Goal: Task Accomplishment & Management: Manage account settings

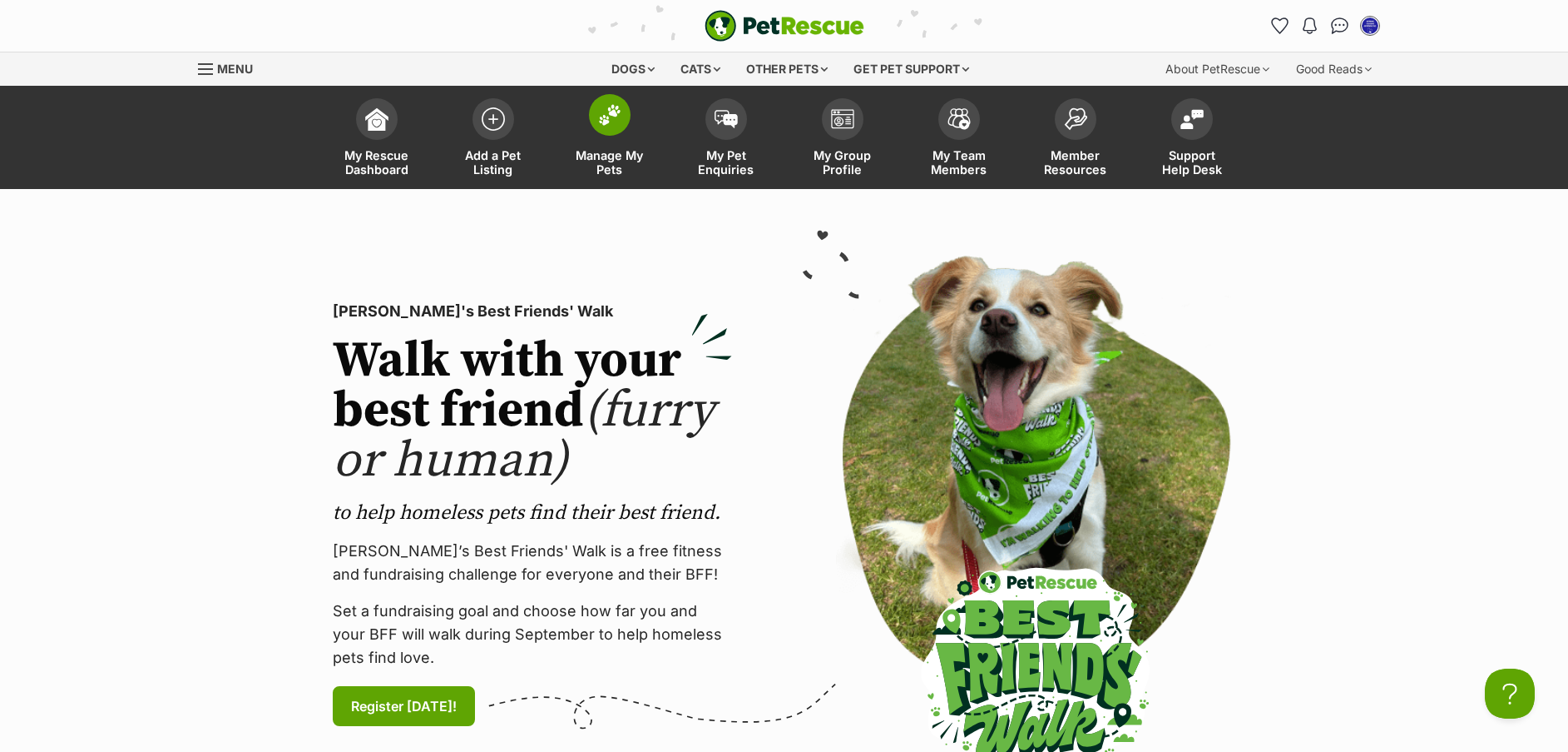
click at [603, 126] on span at bounding box center [609, 115] width 41 height 41
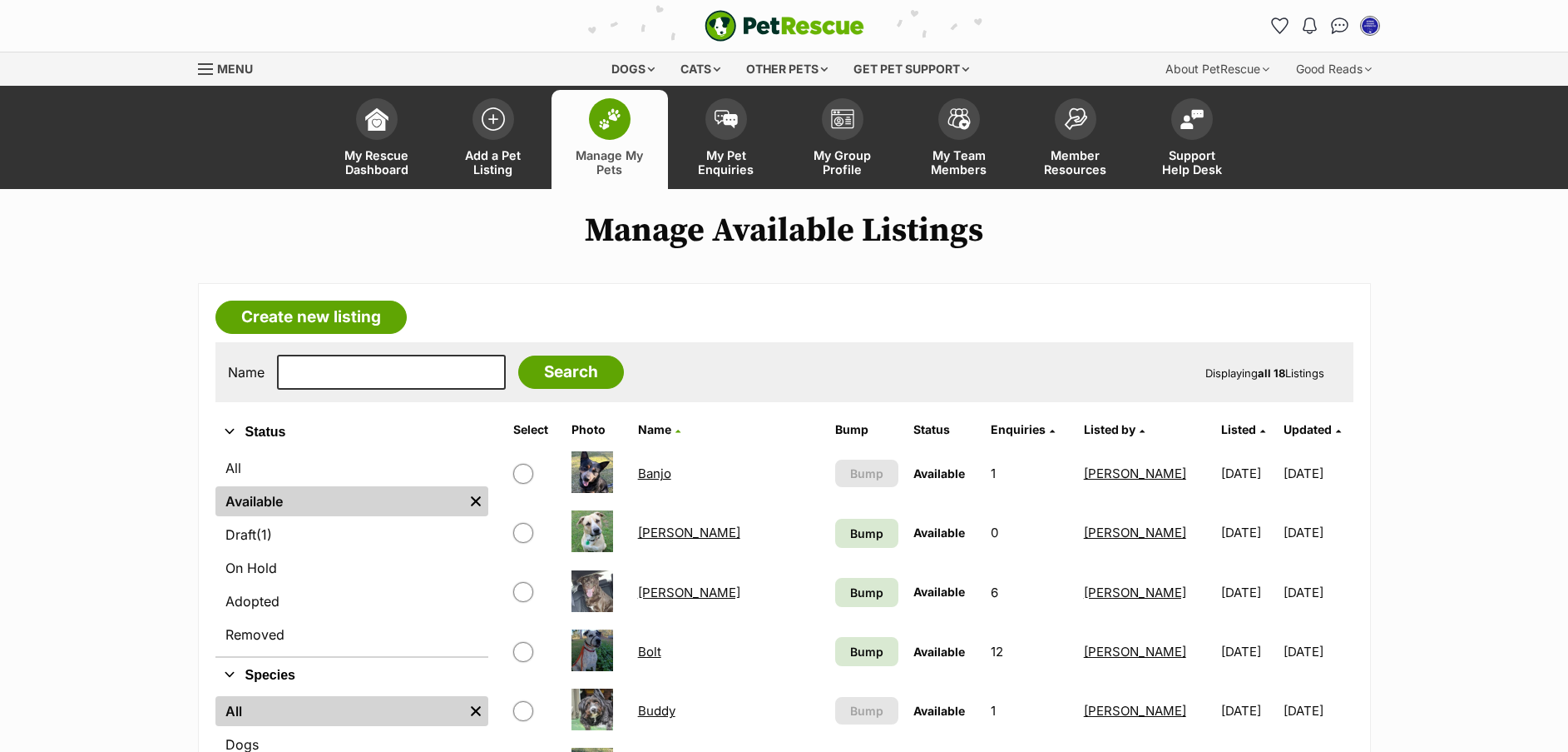
click at [662, 471] on link "Banjo" at bounding box center [654, 473] width 33 height 16
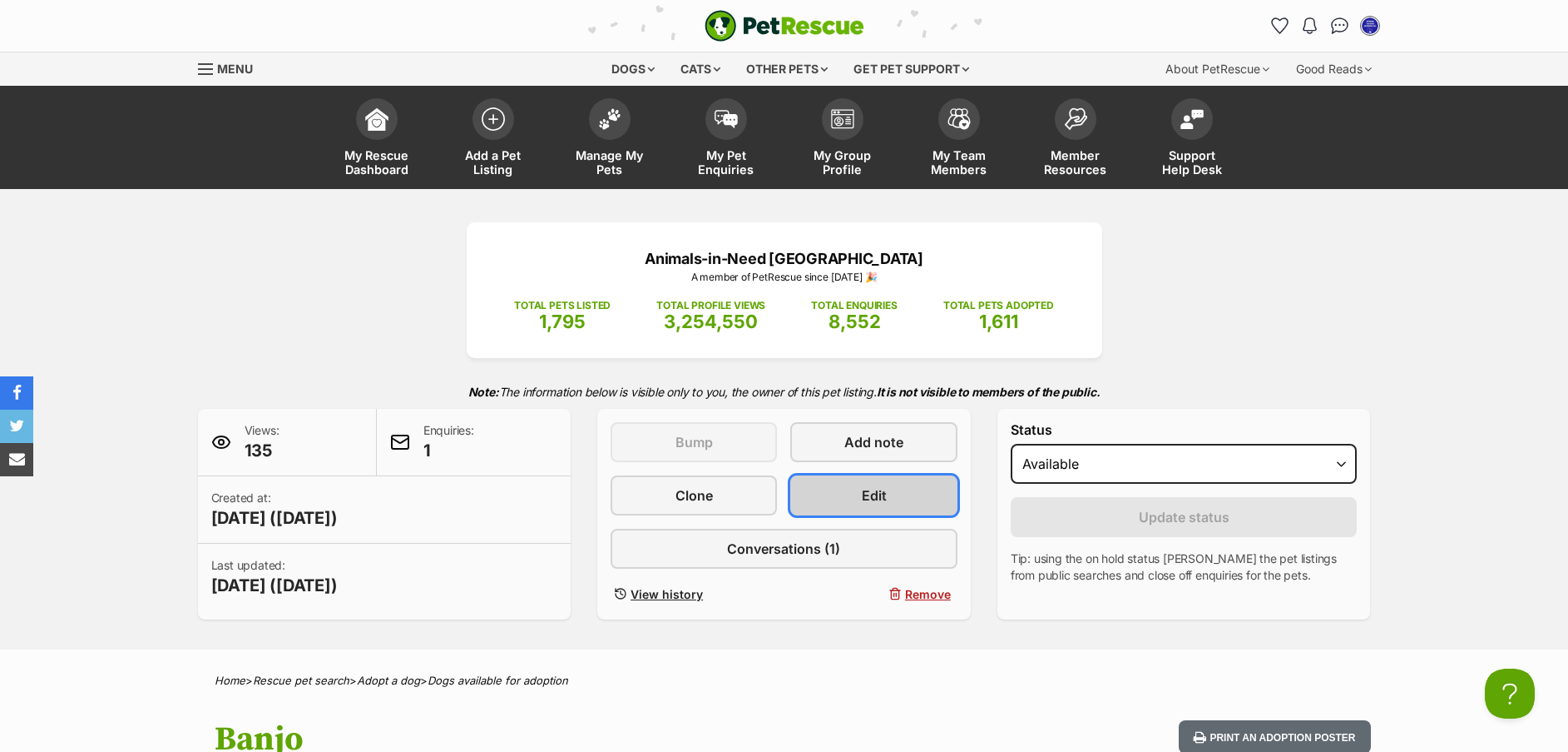
click at [908, 482] on link "Edit" at bounding box center [874, 495] width 167 height 40
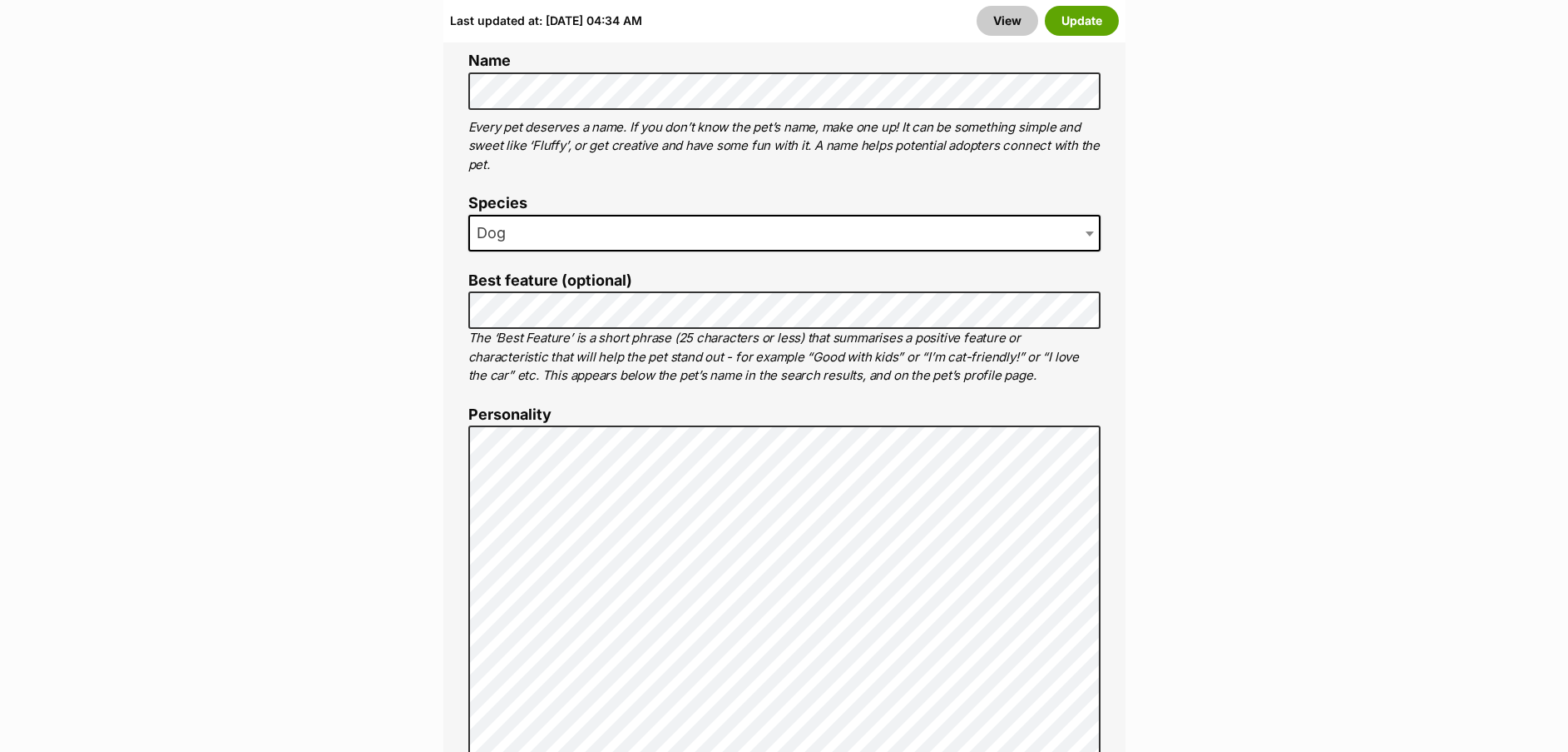
scroll to position [989, 0]
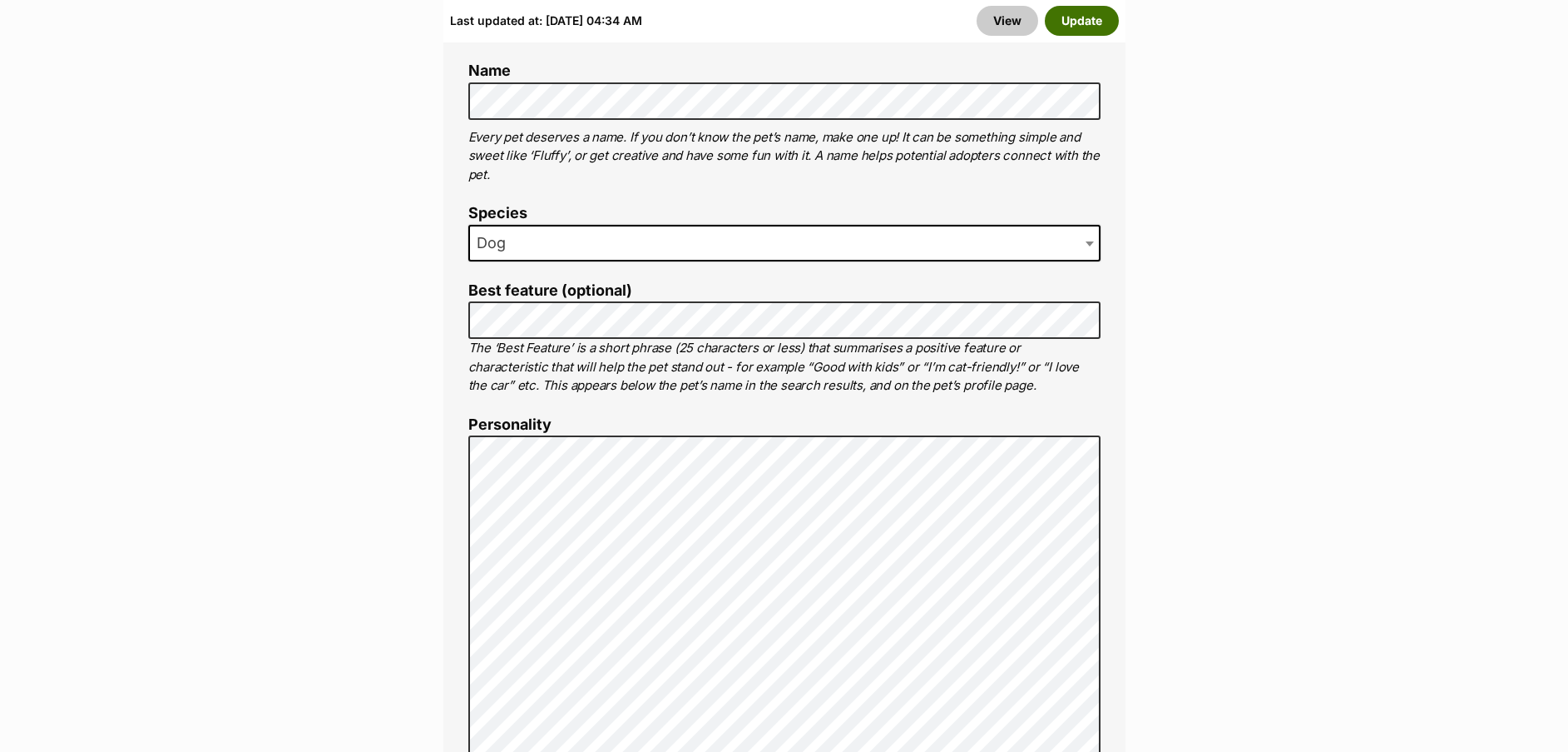
click at [1082, 19] on button "Update" at bounding box center [1081, 21] width 74 height 30
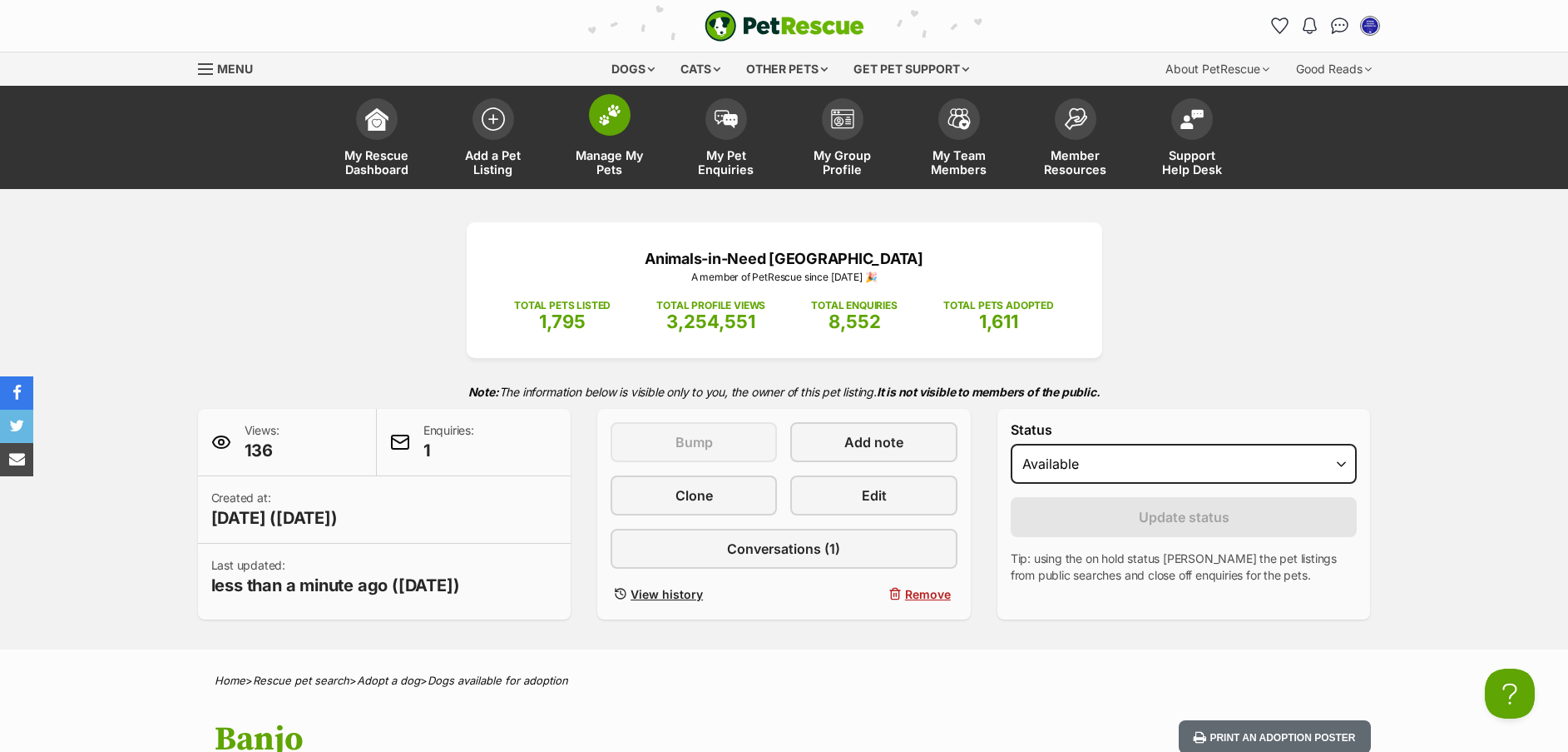
click at [600, 111] on img at bounding box center [610, 115] width 23 height 22
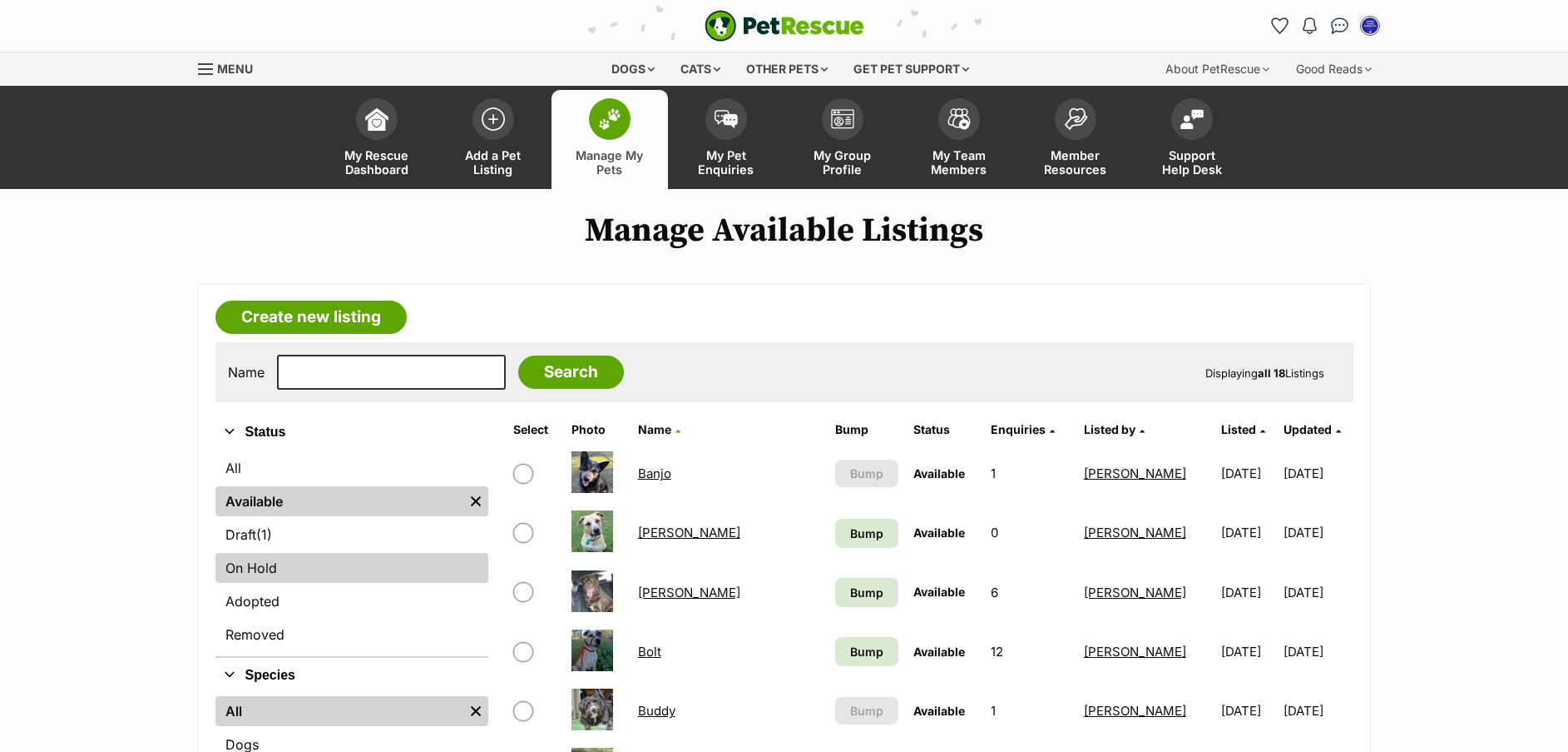
click at [295, 562] on link "On Hold" at bounding box center [352, 567] width 273 height 30
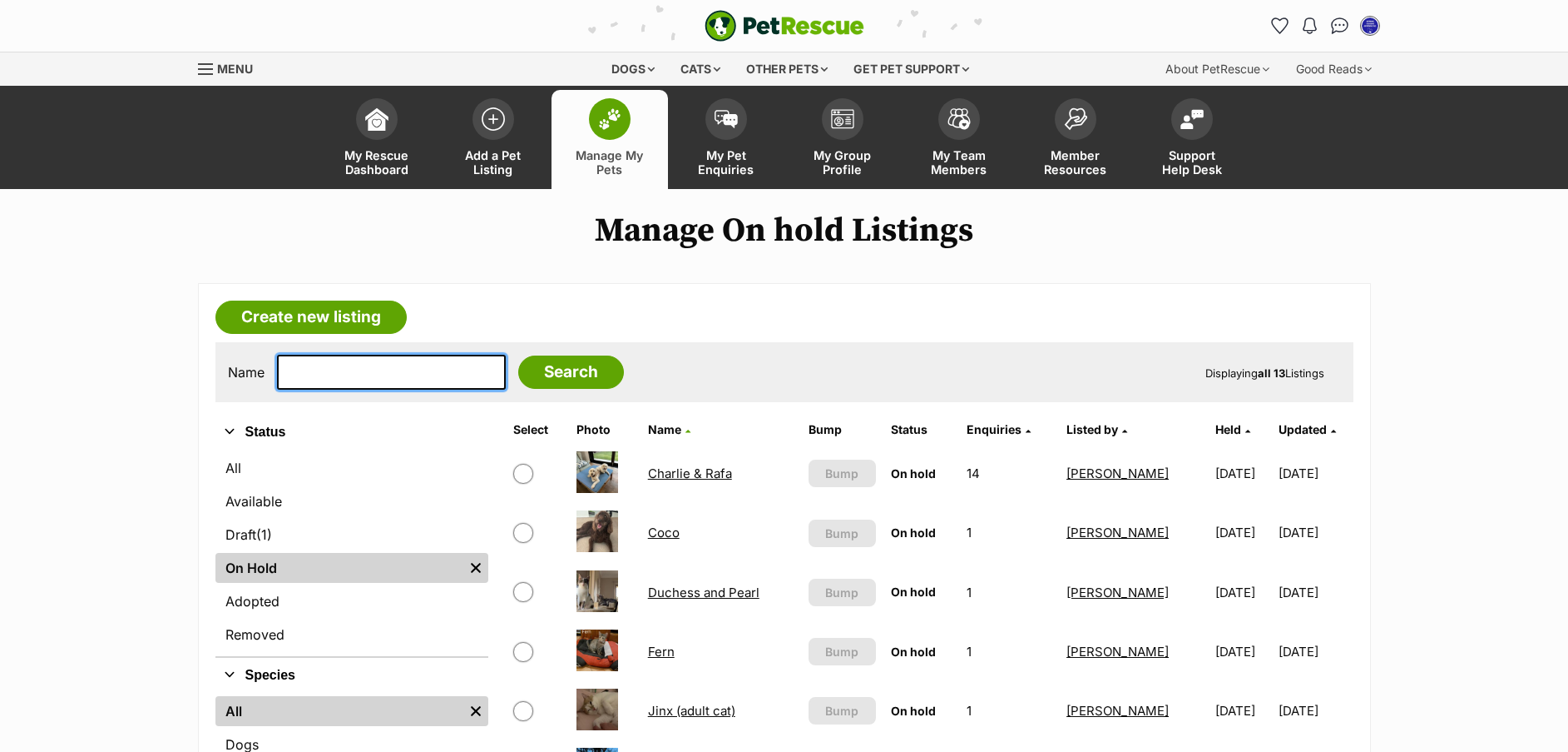
drag, startPoint x: 0, startPoint y: 0, endPoint x: 350, endPoint y: 371, distance: 510.0
click at [350, 371] on input "text" at bounding box center [391, 372] width 228 height 35
type input "tane"
click at [570, 377] on input "Search" at bounding box center [572, 372] width 106 height 33
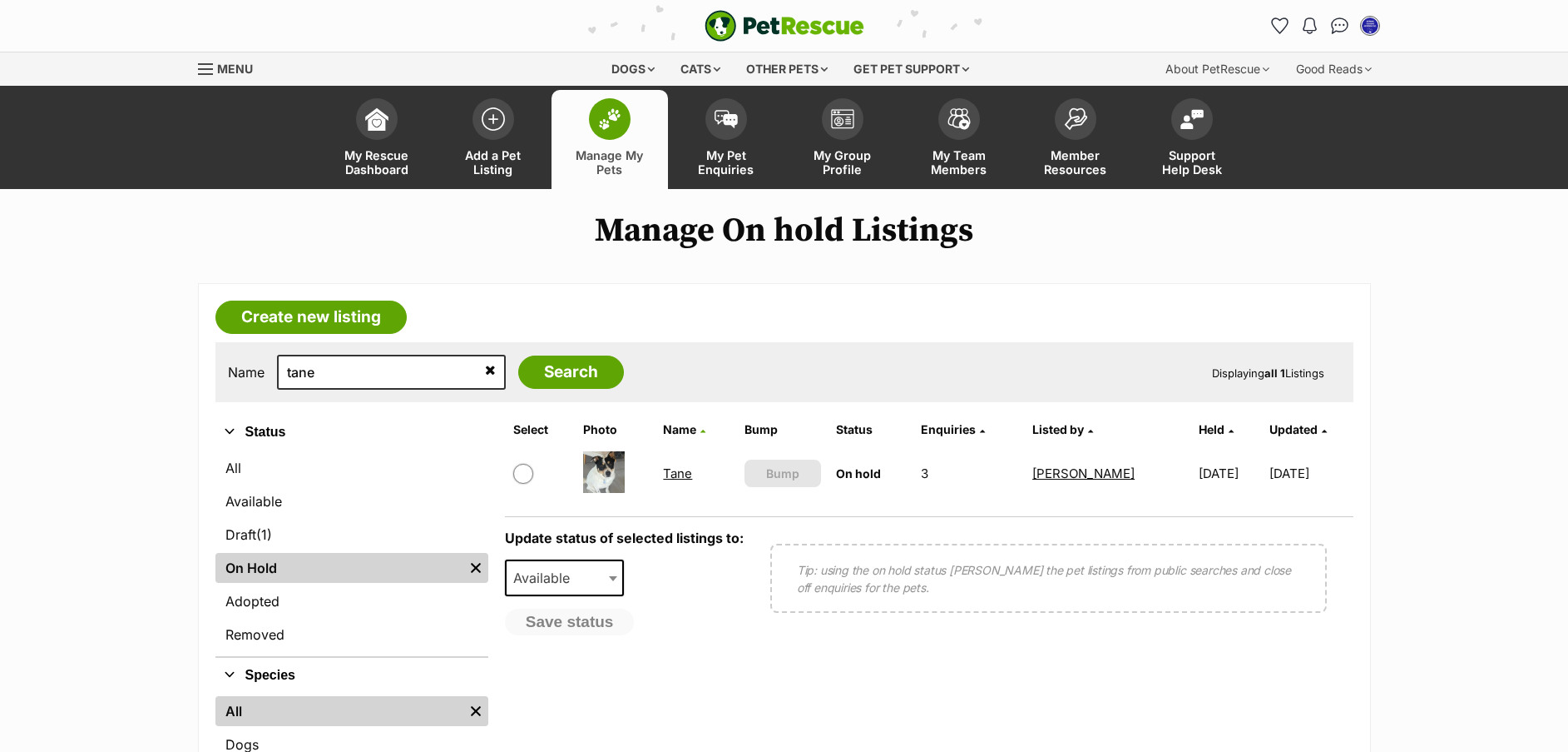
click at [679, 474] on link "Tane" at bounding box center [677, 473] width 30 height 16
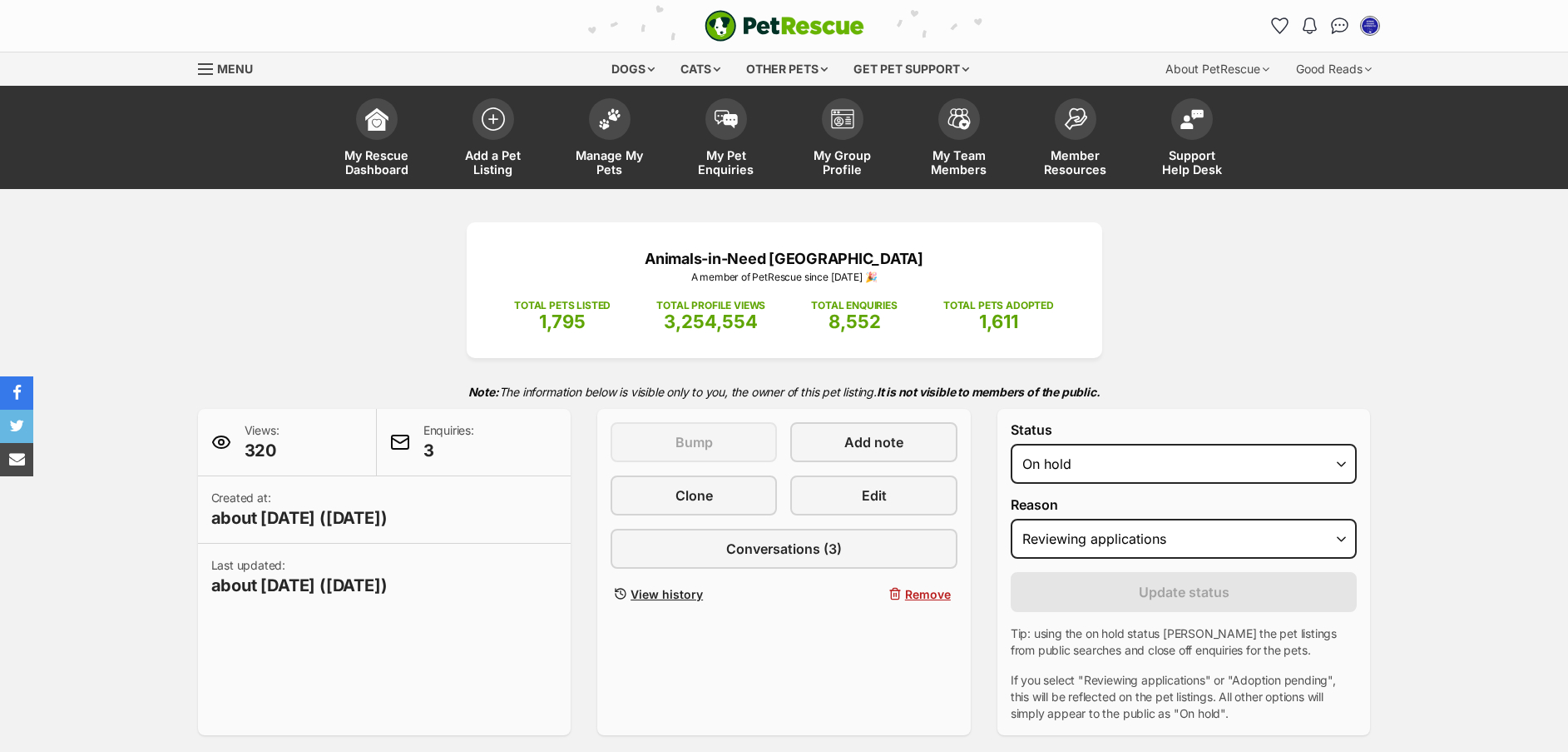
select select "reviewing_applications"
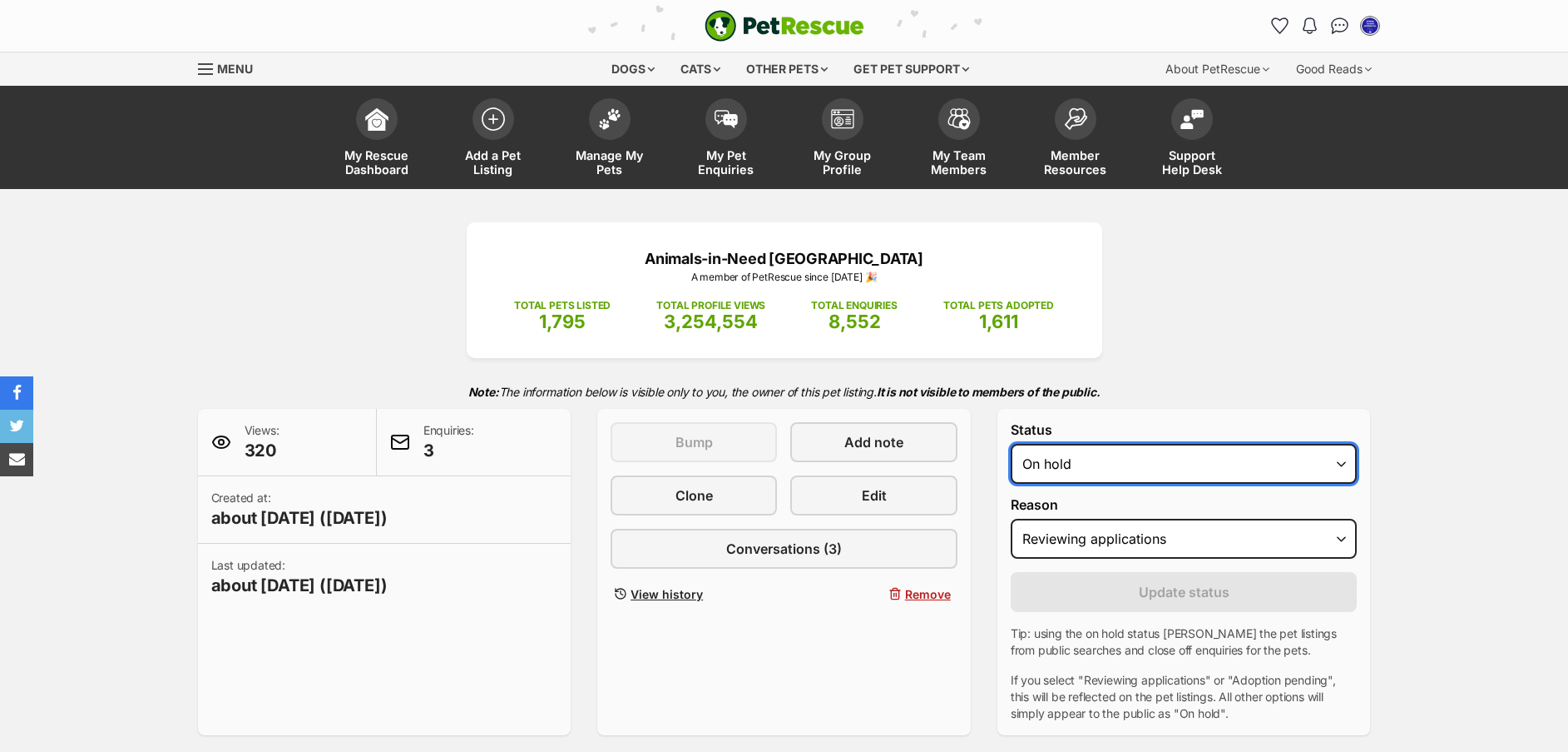
click at [1220, 467] on select "Draft - not available as listing has enquires Available On hold Adopted" at bounding box center [1184, 463] width 347 height 40
select select "active"
click at [1011, 444] on select "Draft - not available as listing has enquires Available On hold Adopted" at bounding box center [1184, 463] width 347 height 40
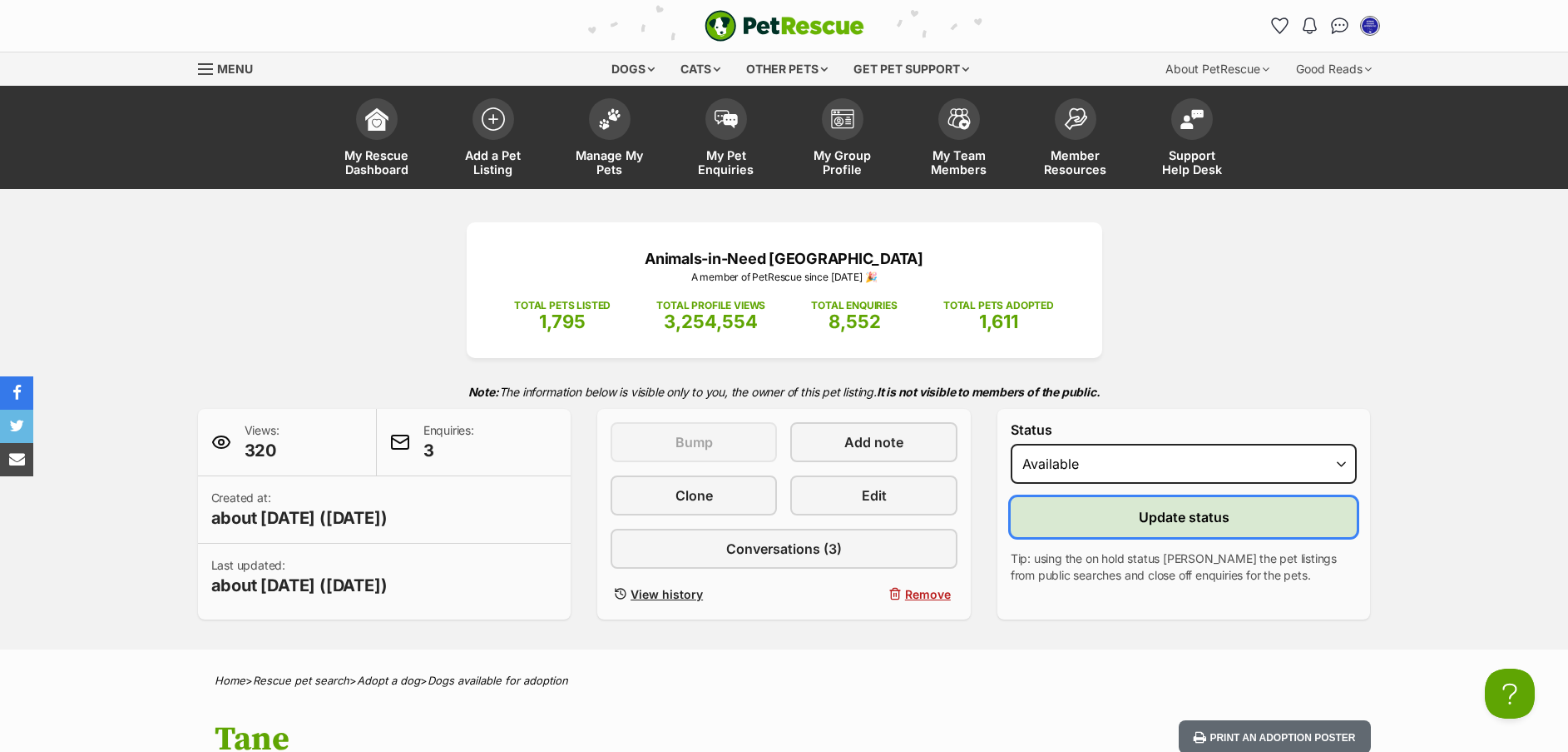
click at [1203, 521] on span "Update status" at bounding box center [1184, 517] width 90 height 20
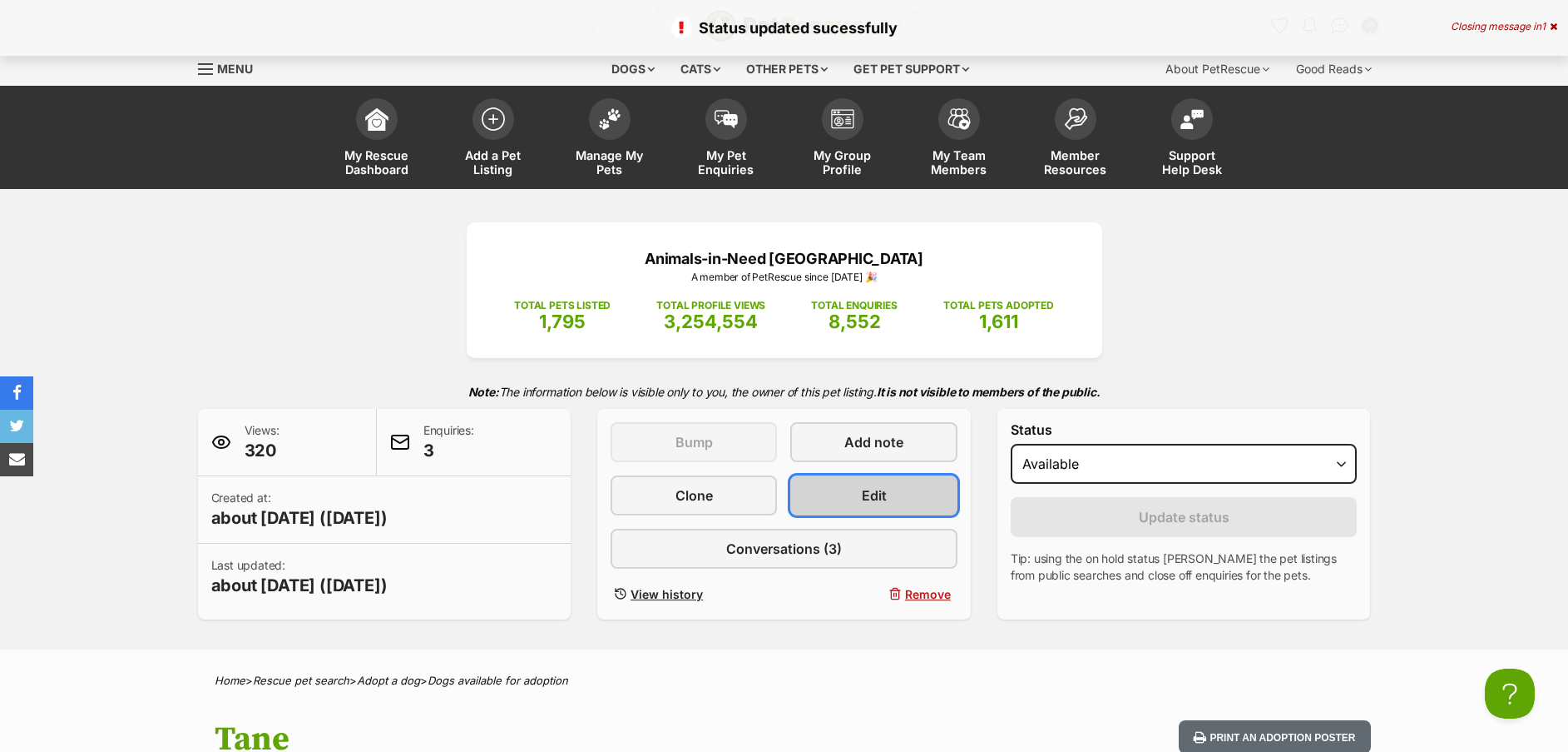
click at [880, 488] on span "Edit" at bounding box center [874, 495] width 25 height 20
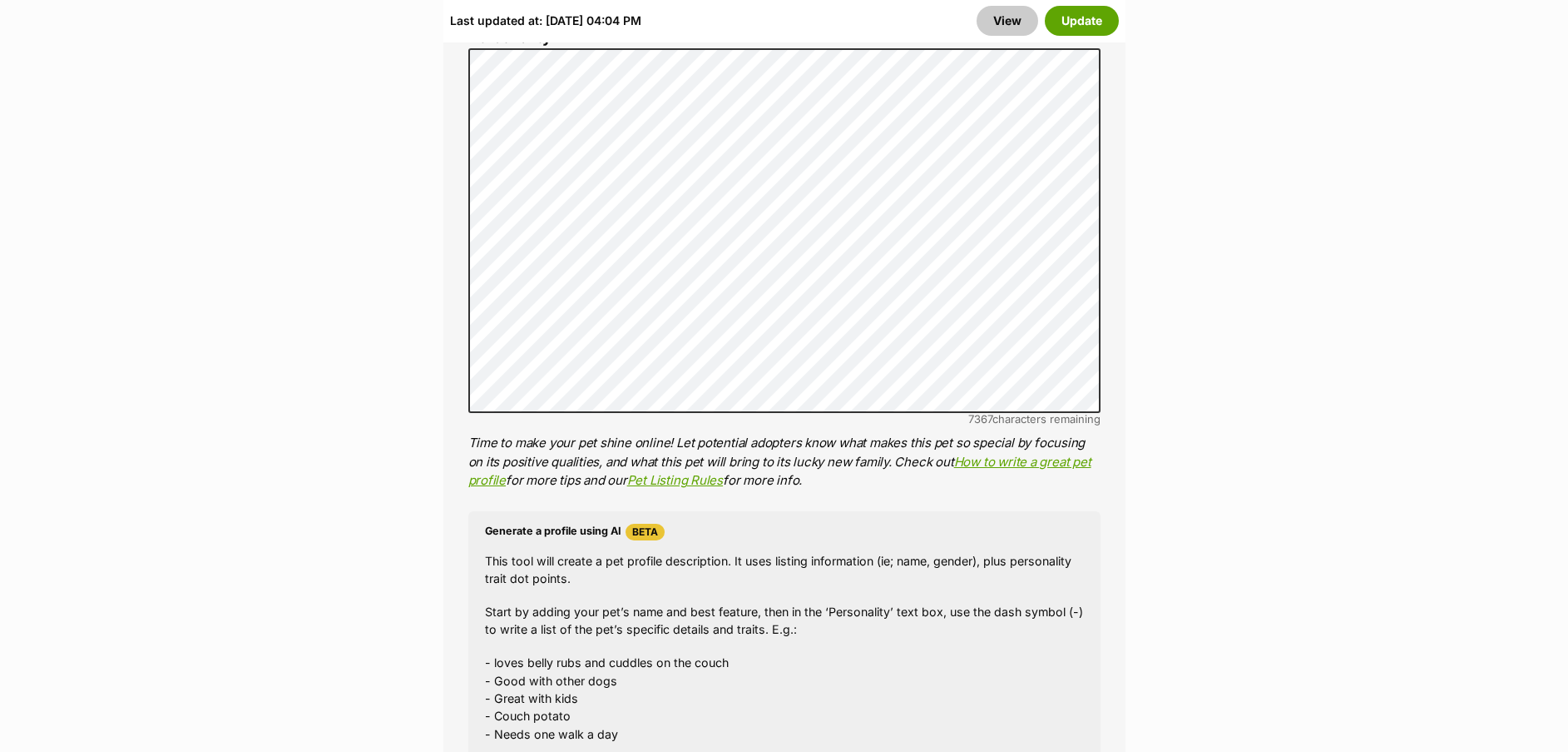
scroll to position [1413, 0]
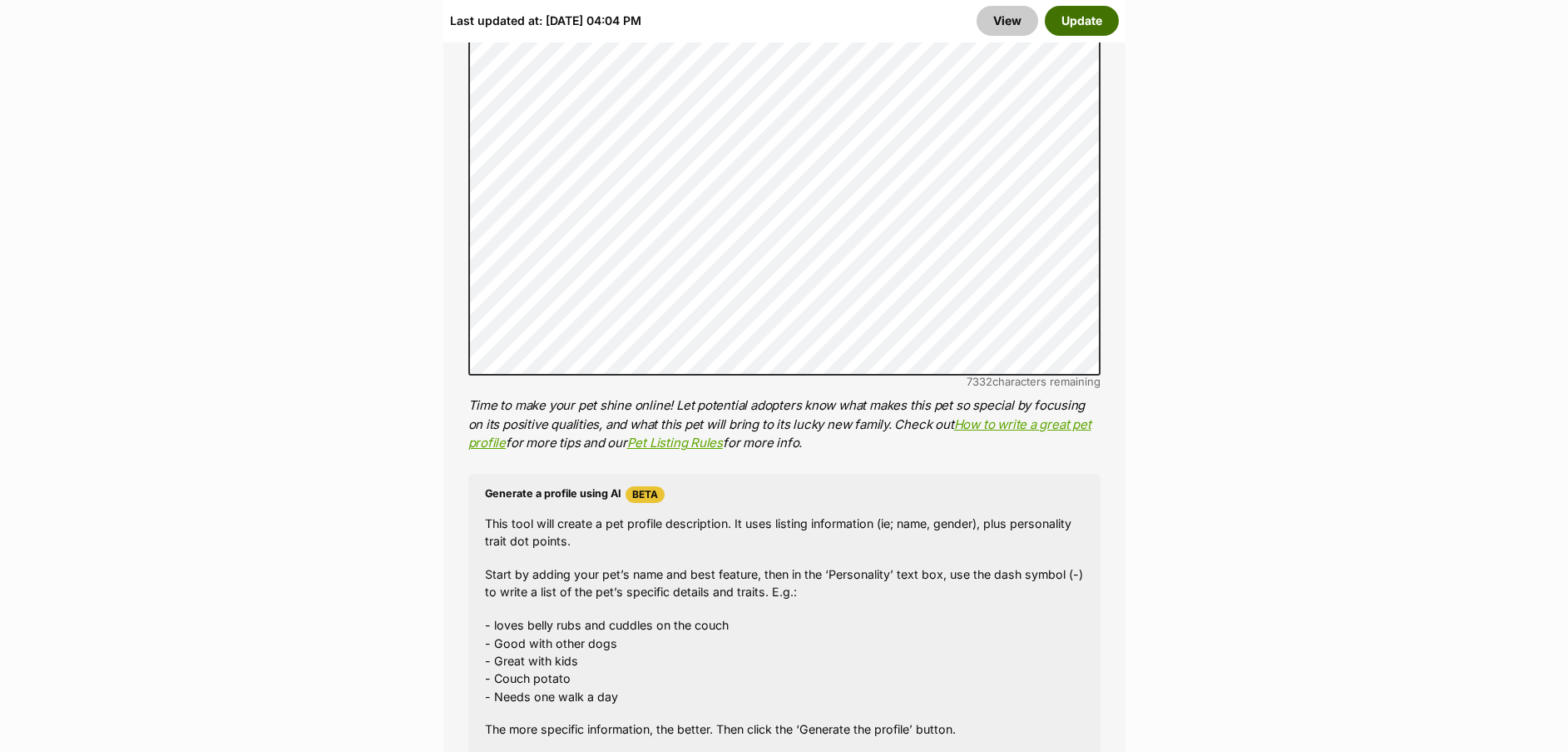
click at [1094, 22] on button "Update" at bounding box center [1081, 21] width 74 height 30
